Goal: Information Seeking & Learning: Learn about a topic

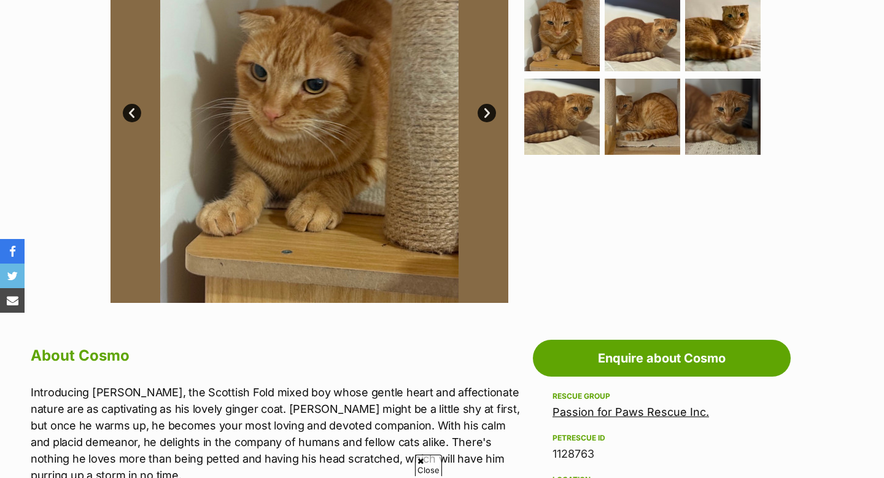
click at [480, 110] on link "Next" at bounding box center [487, 113] width 18 height 18
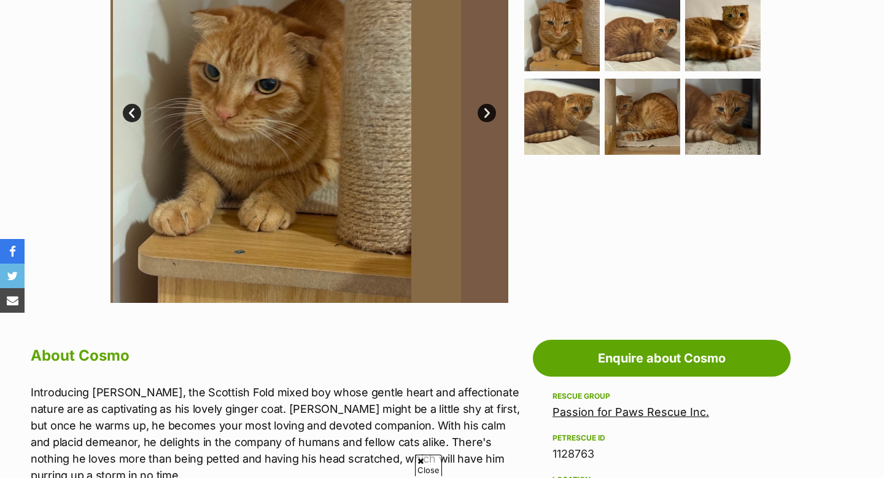
scroll to position [351, 0]
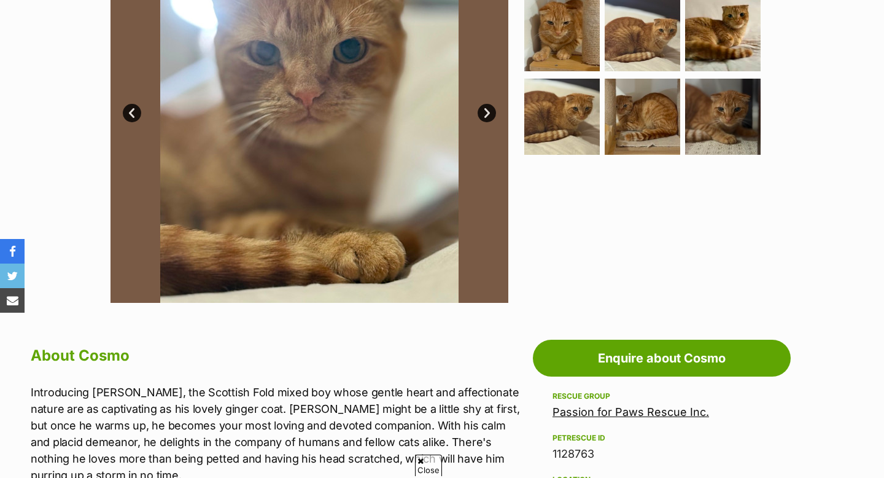
click at [481, 112] on link "Next" at bounding box center [487, 113] width 18 height 18
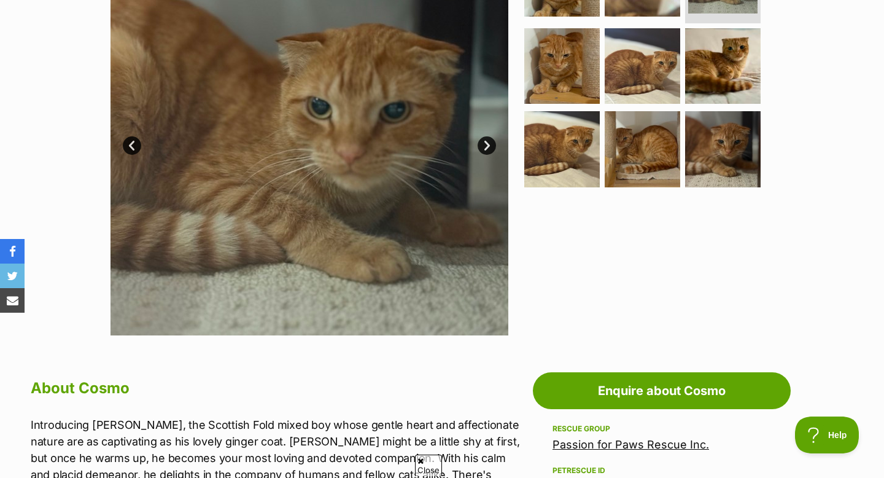
scroll to position [0, 0]
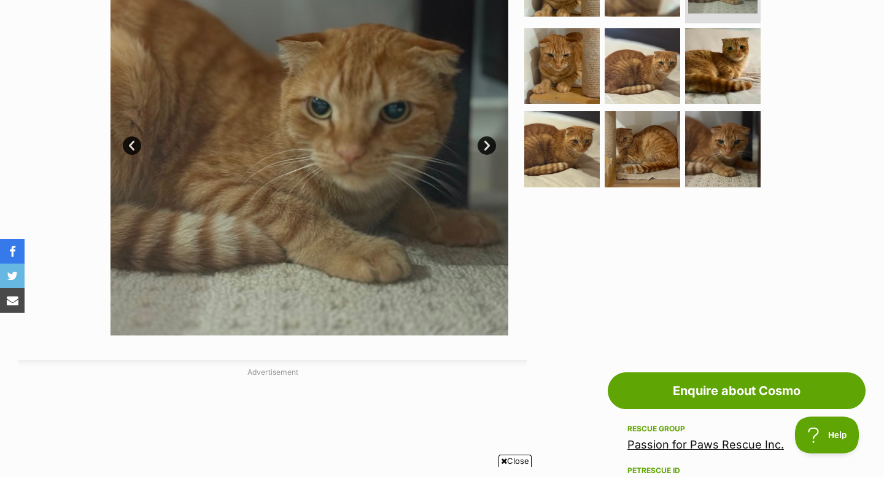
click at [495, 150] on div "Available 3 of 9 images 3 of 9 images 3 of 9 images 3 of 9 images 3 of 9 images…" at bounding box center [310, 136] width 398 height 398
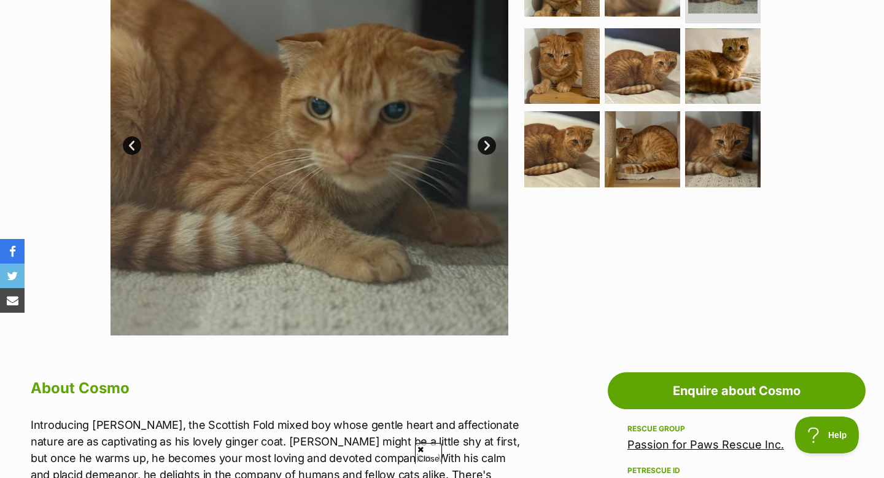
click at [495, 150] on link "Next" at bounding box center [487, 145] width 18 height 18
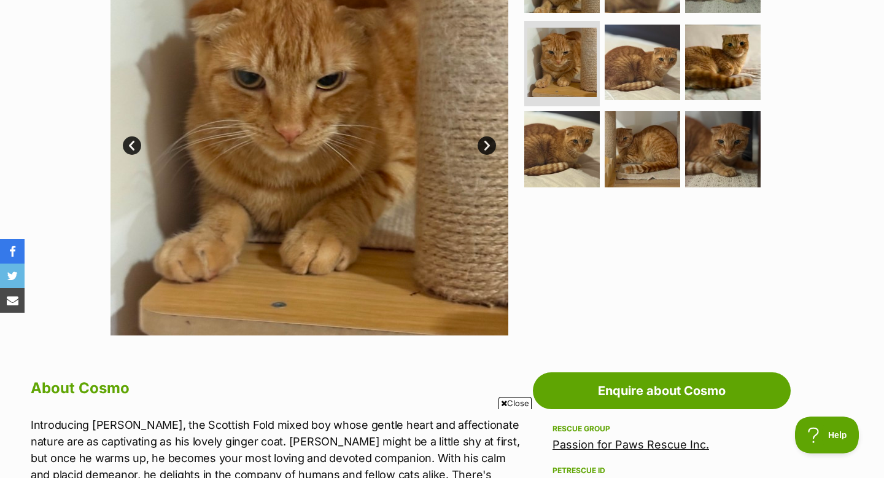
click at [495, 150] on link "Next" at bounding box center [487, 145] width 18 height 18
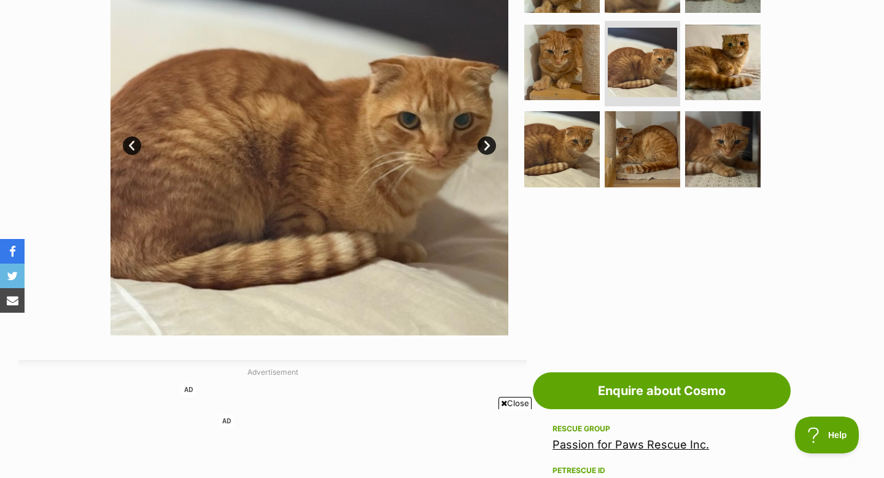
click at [495, 150] on link "Next" at bounding box center [487, 145] width 18 height 18
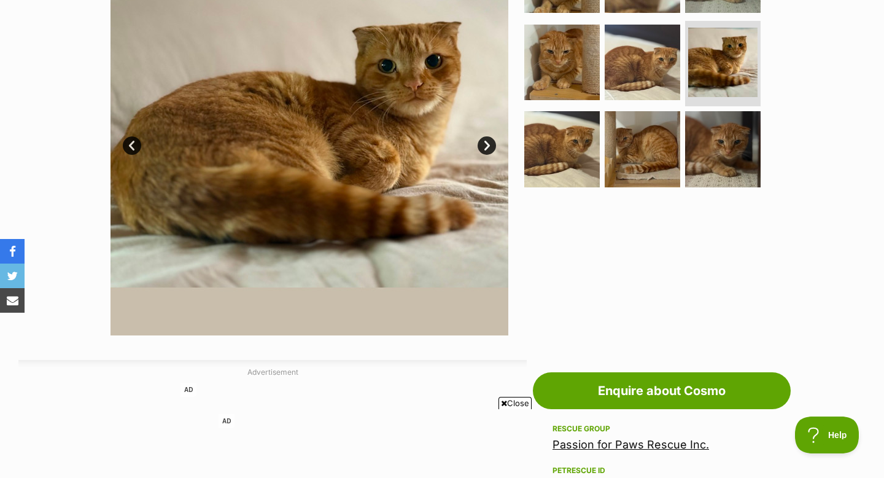
click at [495, 150] on link "Next" at bounding box center [487, 145] width 18 height 18
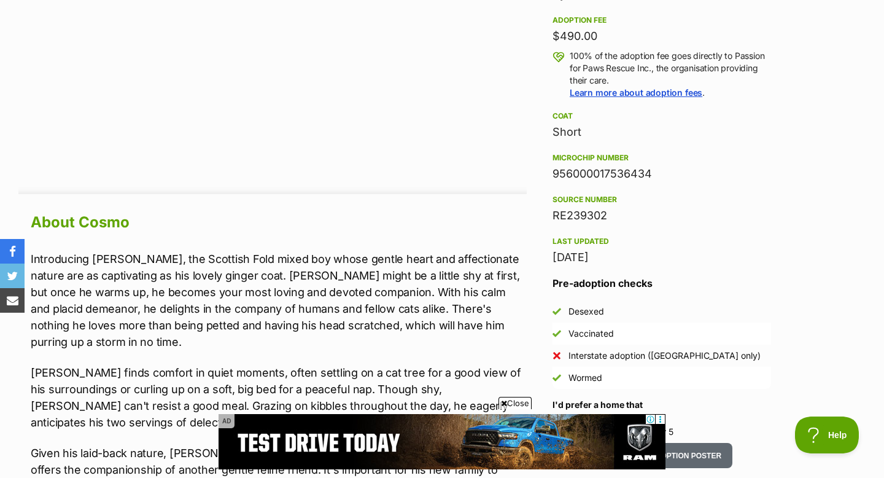
scroll to position [954, 0]
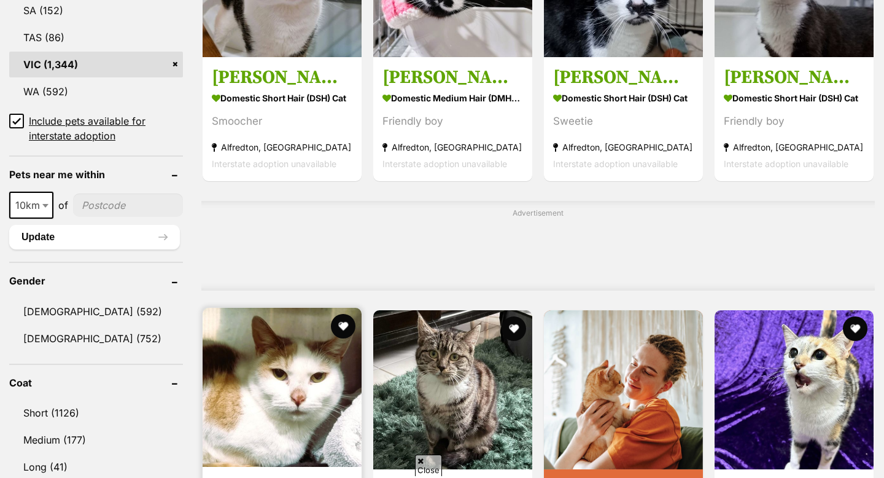
scroll to position [798, 0]
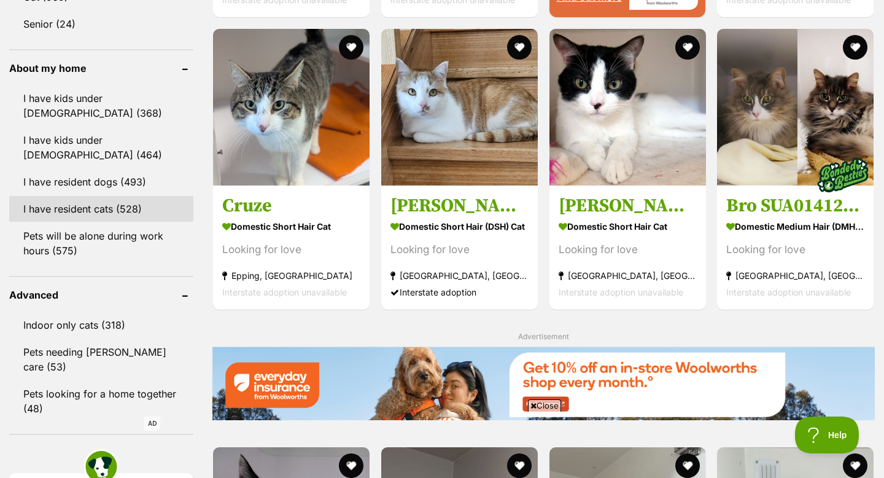
scroll to position [1345, 0]
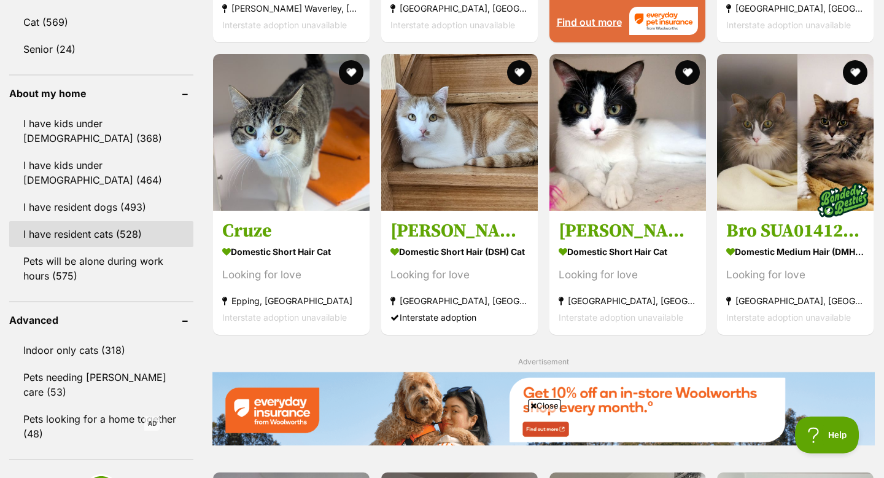
click at [115, 243] on link "I have resident cats (528)" at bounding box center [101, 234] width 184 height 26
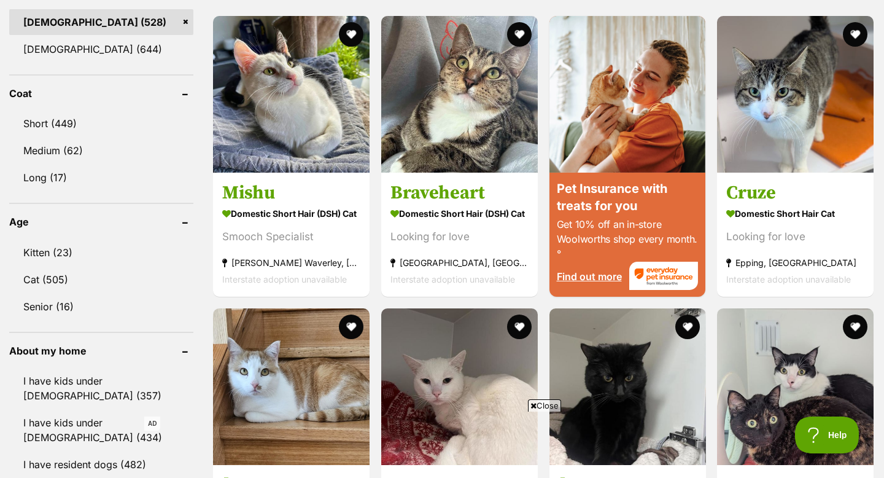
scroll to position [1240, 0]
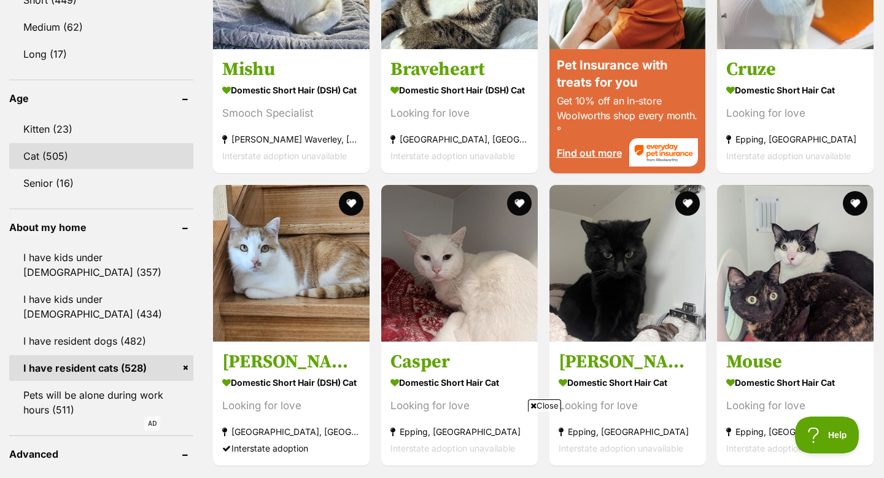
click at [56, 143] on link "Cat (505)" at bounding box center [101, 156] width 184 height 26
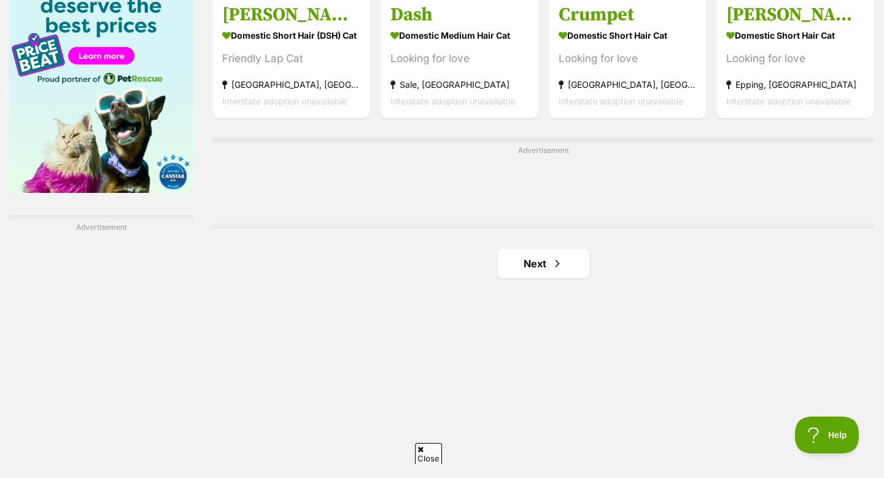
scroll to position [2009, 0]
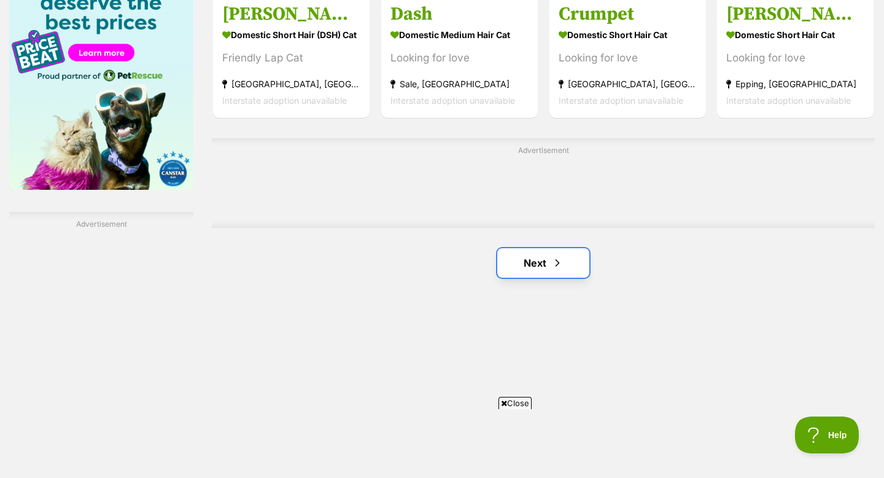
click at [539, 248] on link "Next" at bounding box center [543, 262] width 92 height 29
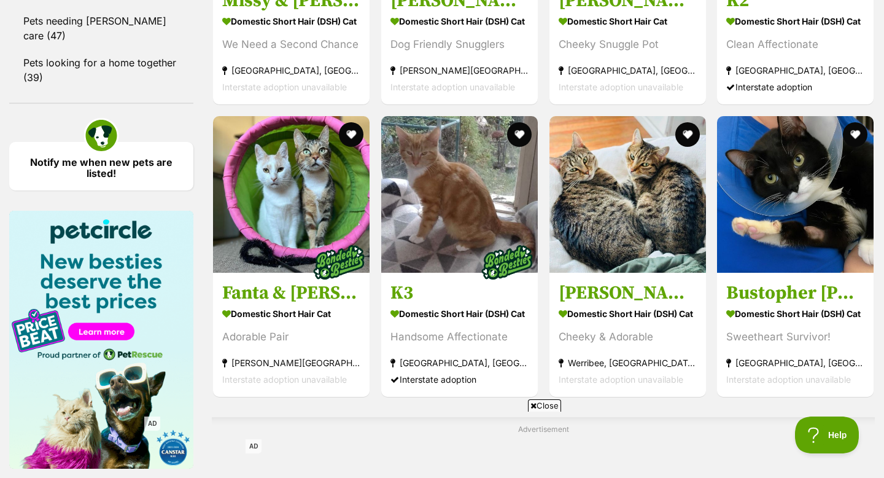
scroll to position [1953, 0]
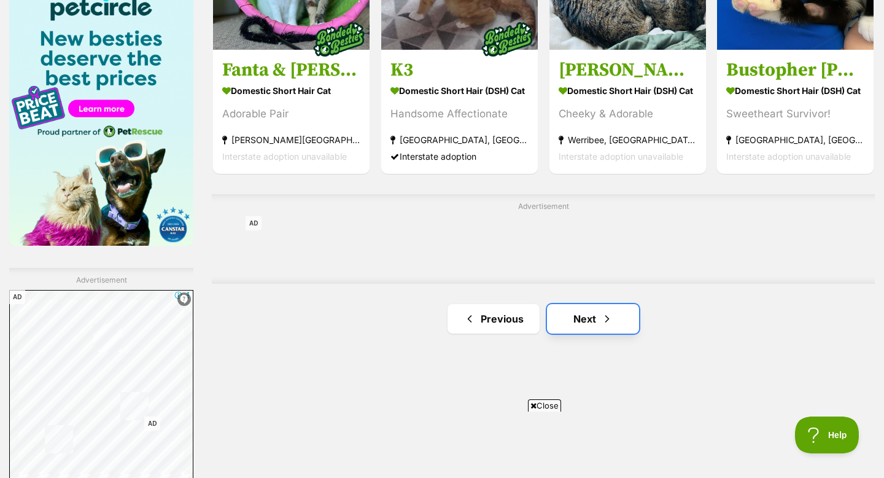
click at [582, 304] on link "Next" at bounding box center [593, 318] width 92 height 29
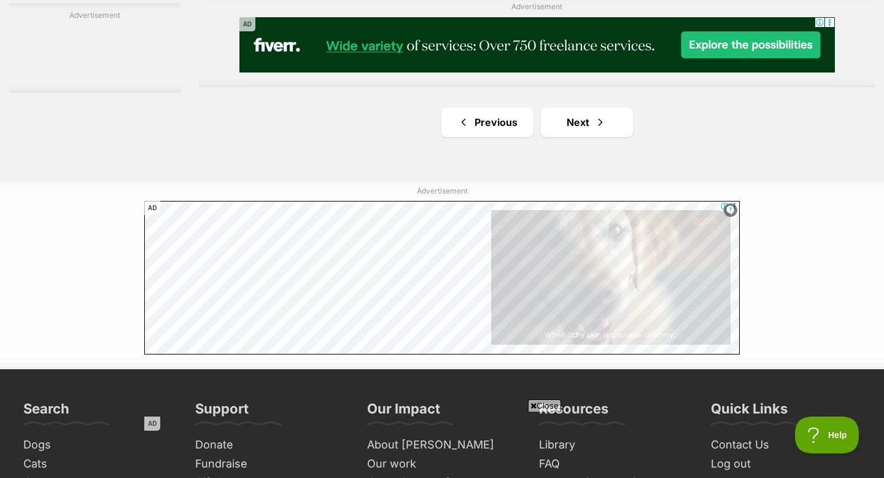
scroll to position [2271, 0]
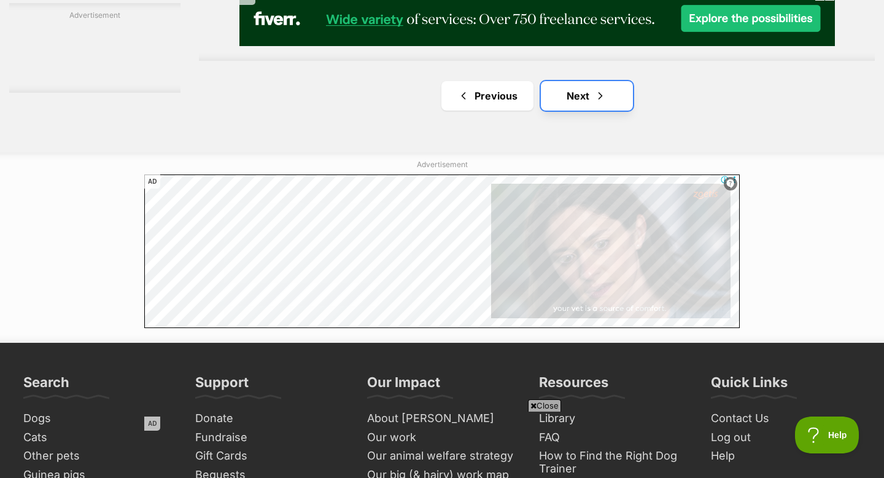
click at [588, 81] on link "Next" at bounding box center [587, 95] width 92 height 29
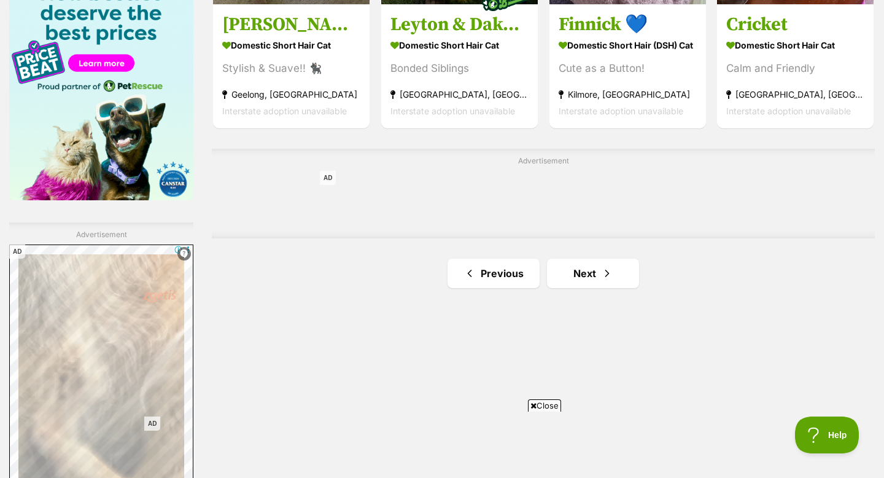
scroll to position [2012, 0]
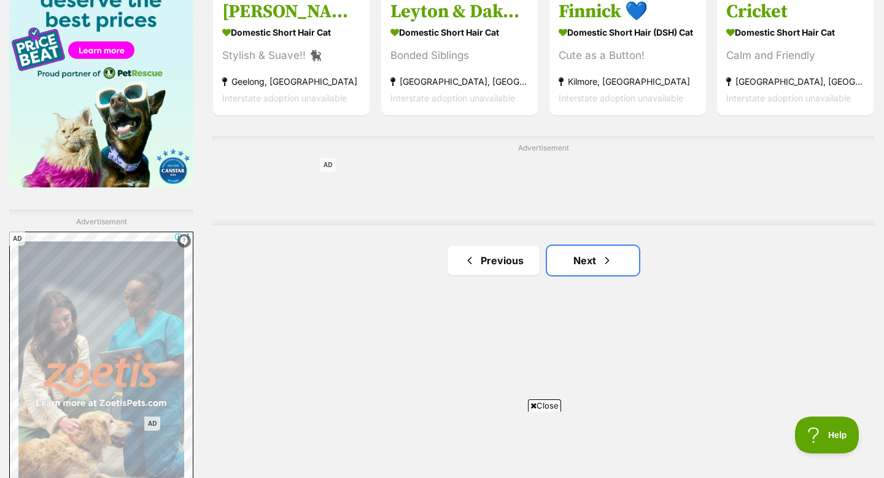
click at [587, 246] on link "Next" at bounding box center [593, 260] width 92 height 29
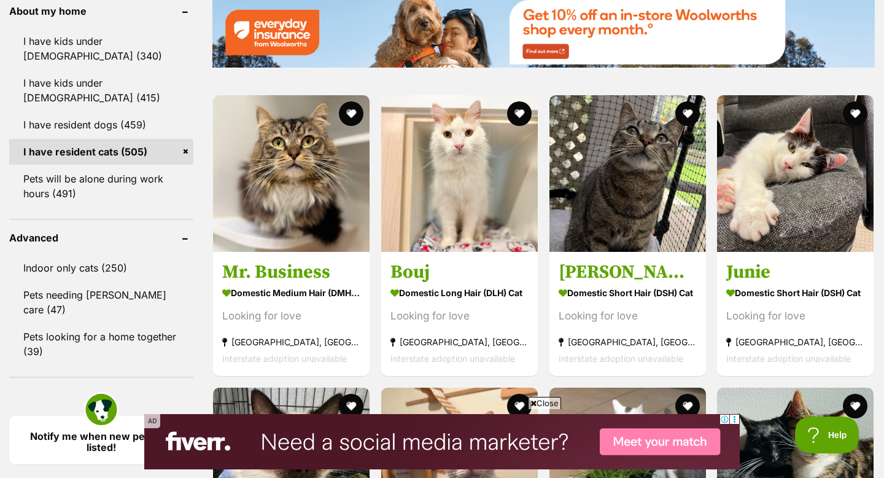
scroll to position [1998, 0]
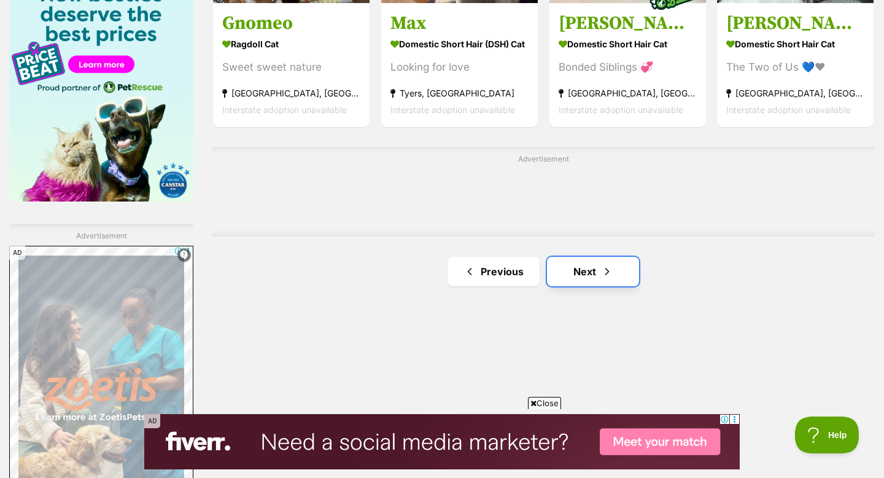
click at [573, 257] on link "Next" at bounding box center [593, 271] width 92 height 29
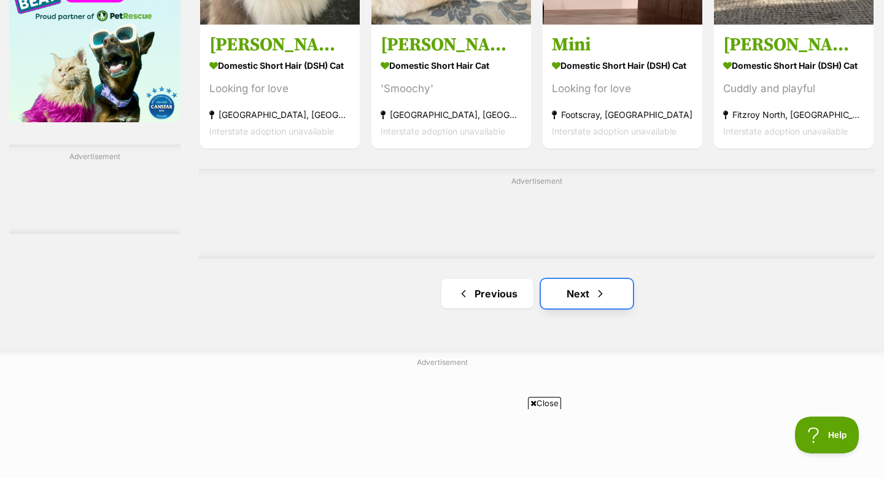
click at [576, 279] on link "Next" at bounding box center [587, 293] width 92 height 29
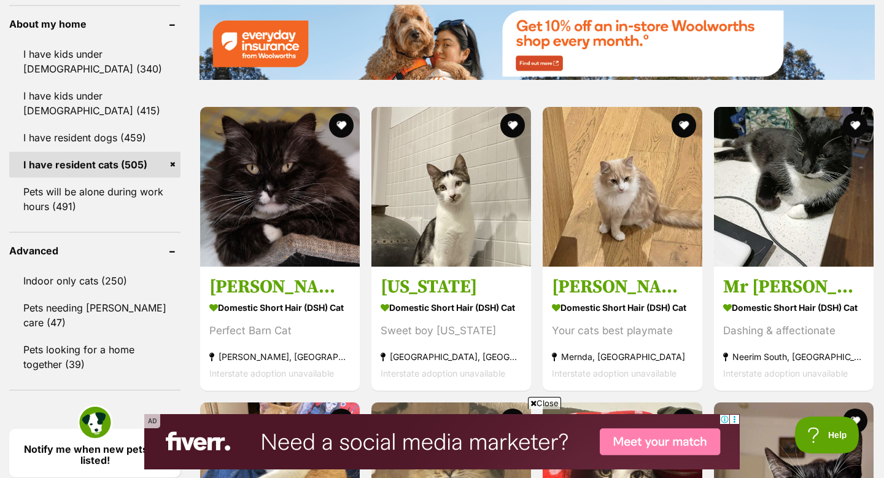
scroll to position [1458, 0]
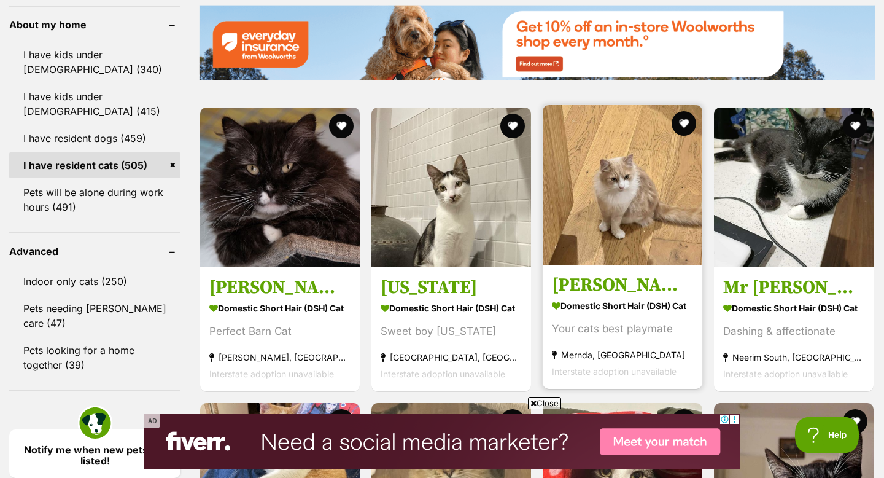
click at [585, 273] on h3 "[PERSON_NAME]" at bounding box center [622, 284] width 141 height 23
